Goal: Check status: Check status

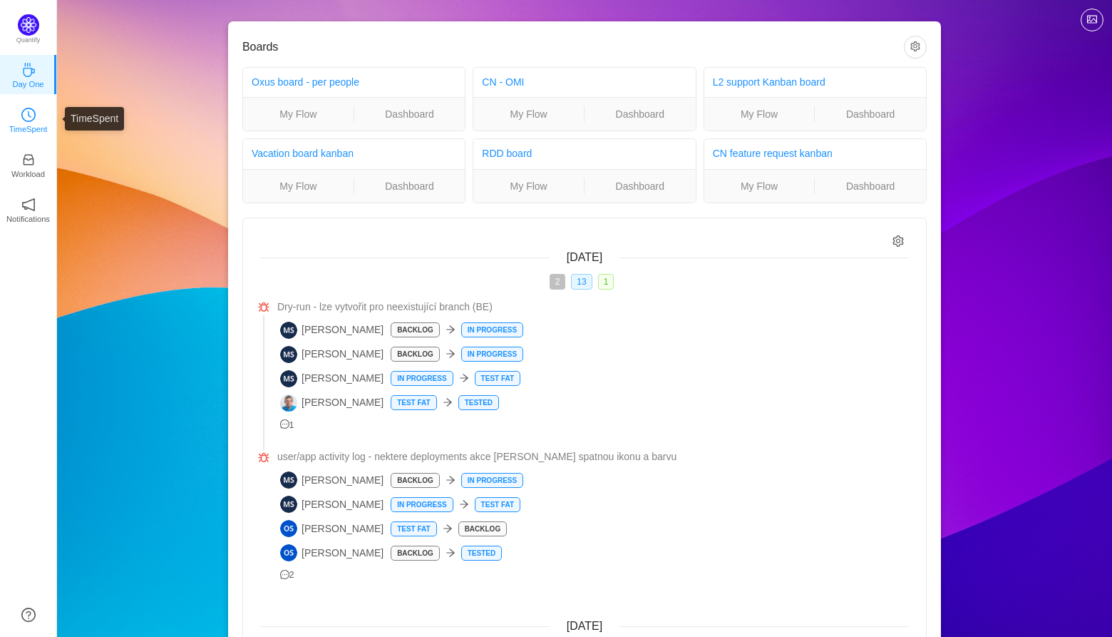
click at [36, 118] on link "TimeSpent" at bounding box center [28, 119] width 14 height 14
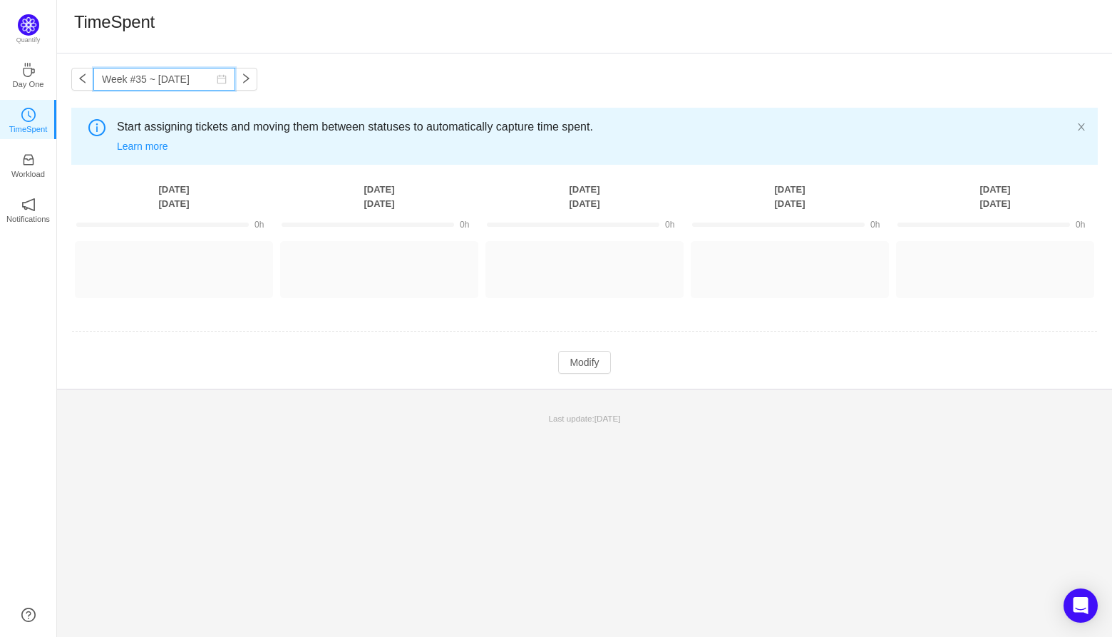
click at [221, 76] on input "Week #35 ~ [DATE]" at bounding box center [164, 79] width 142 height 23
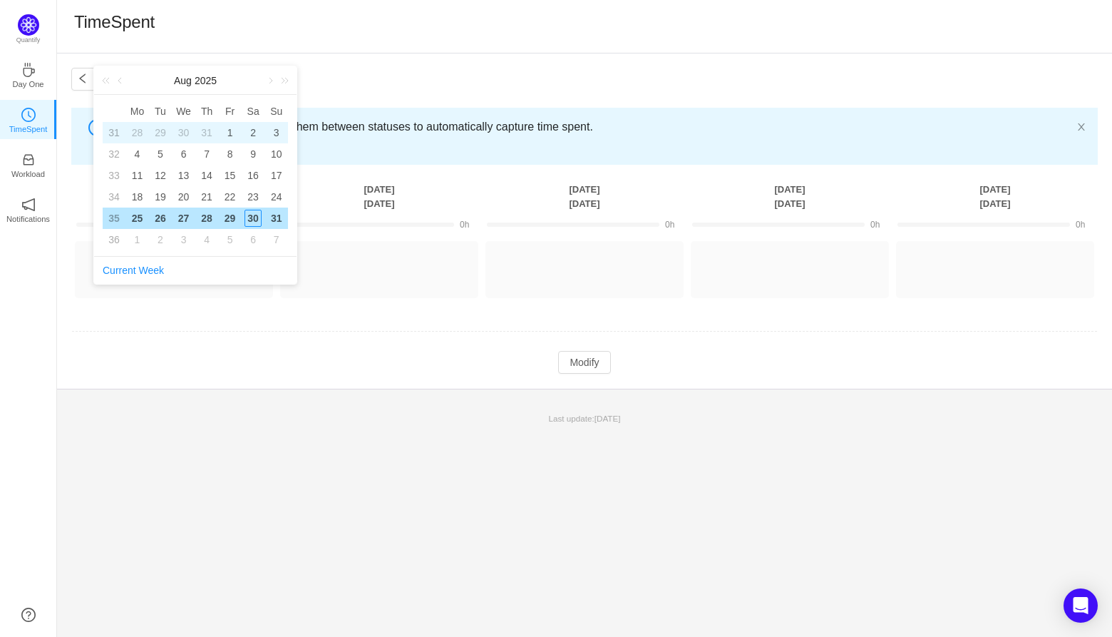
click at [225, 134] on div "1" at bounding box center [230, 132] width 17 height 17
type input "Week #31 ~ [DATE]"
